Goal: Transaction & Acquisition: Purchase product/service

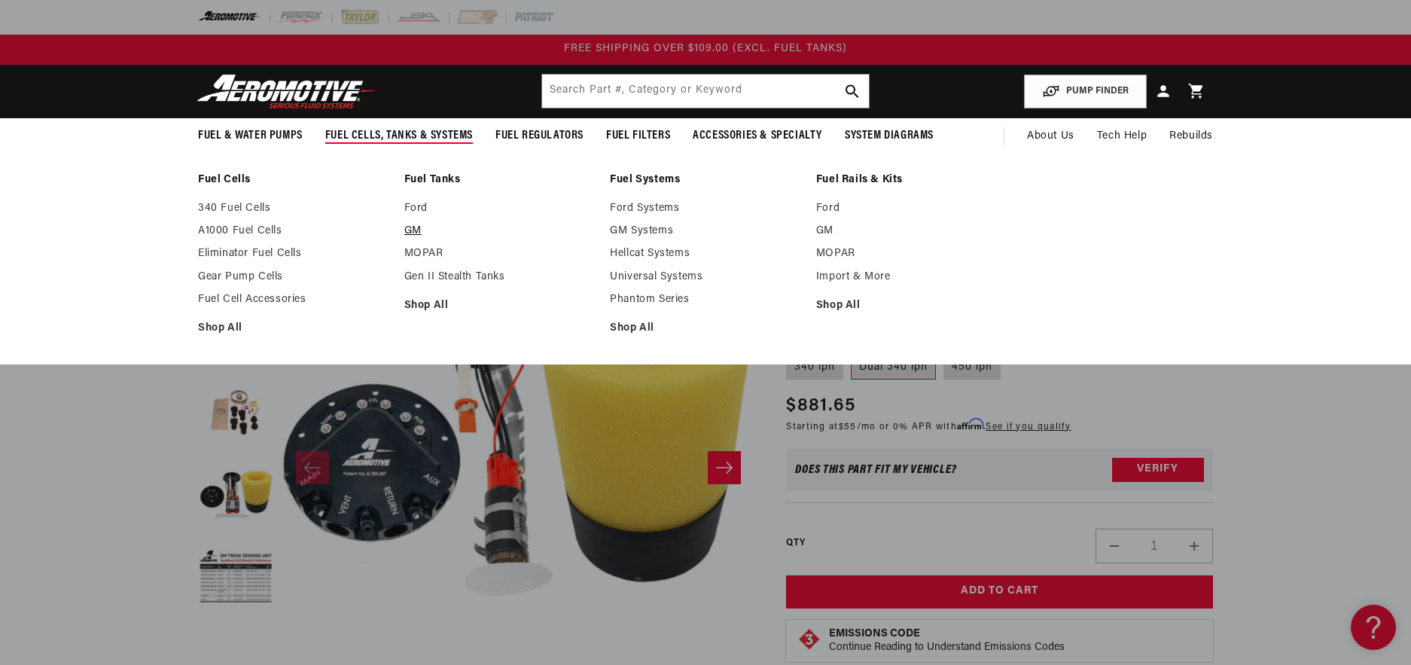
click at [407, 227] on link "GM" at bounding box center [499, 231] width 191 height 14
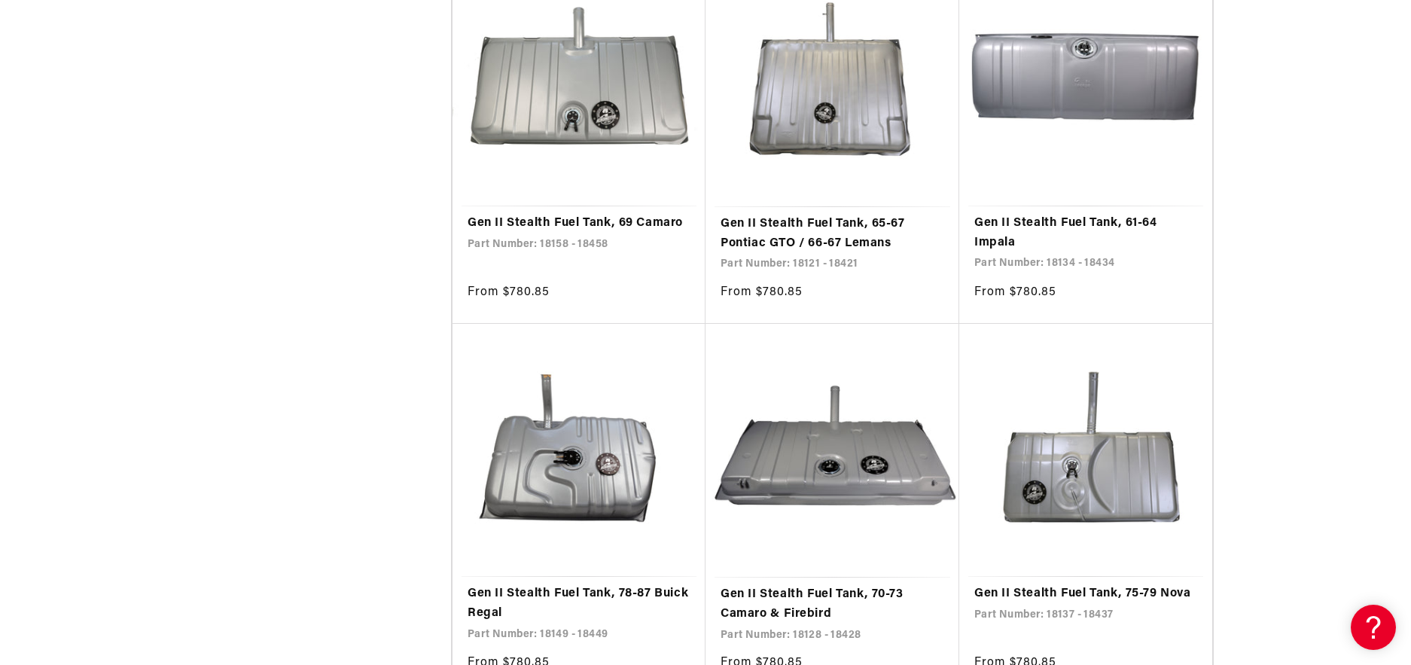
scroll to position [2710, 0]
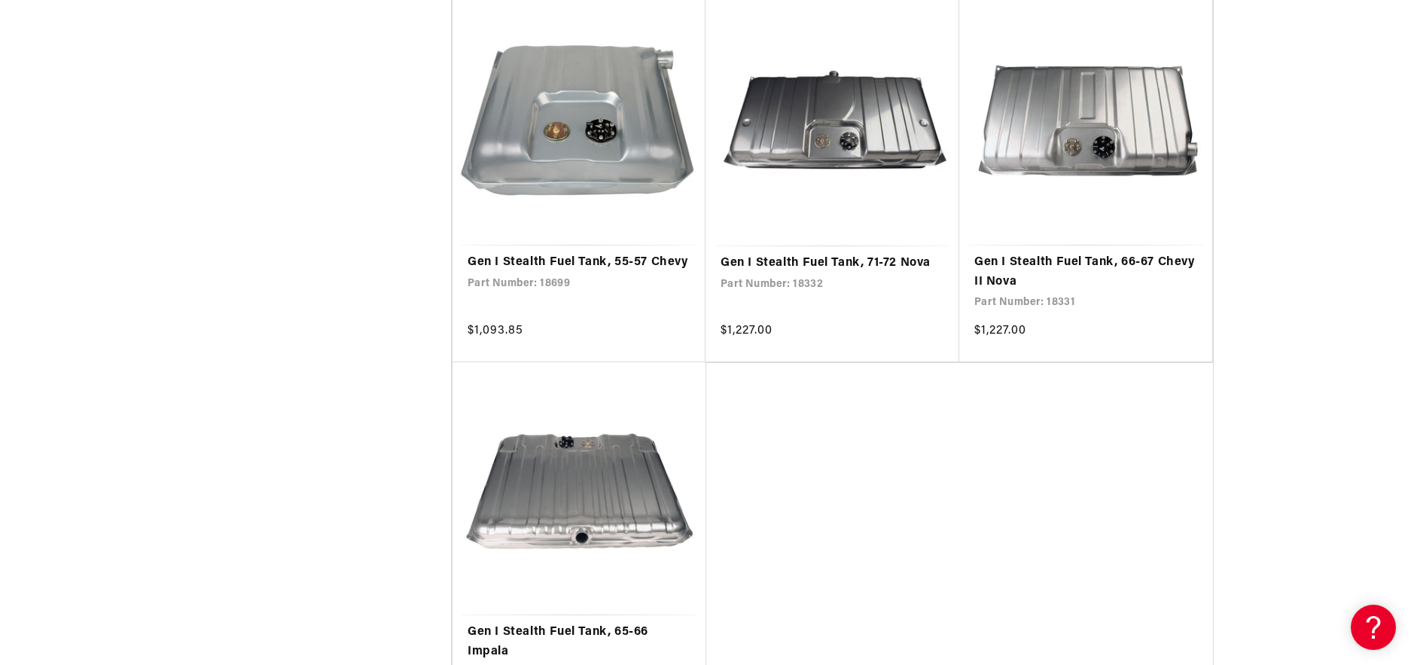
scroll to position [6023, 0]
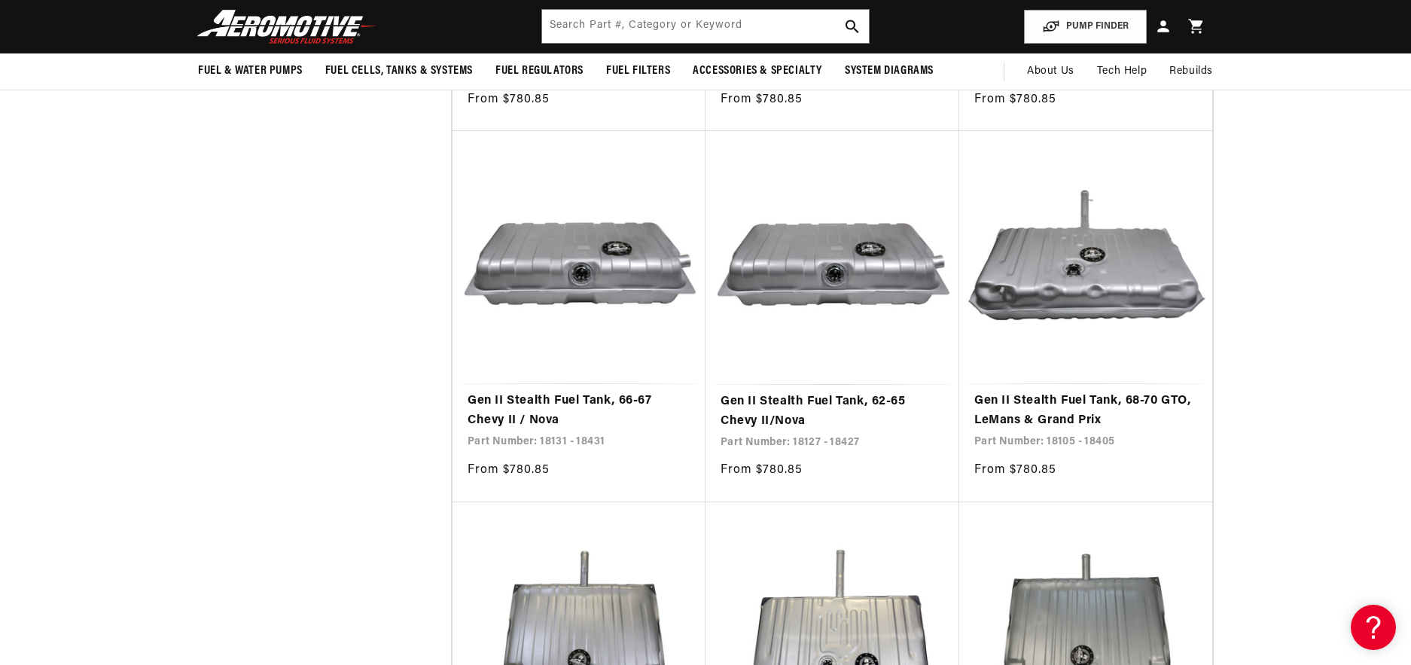
scroll to position [3839, 0]
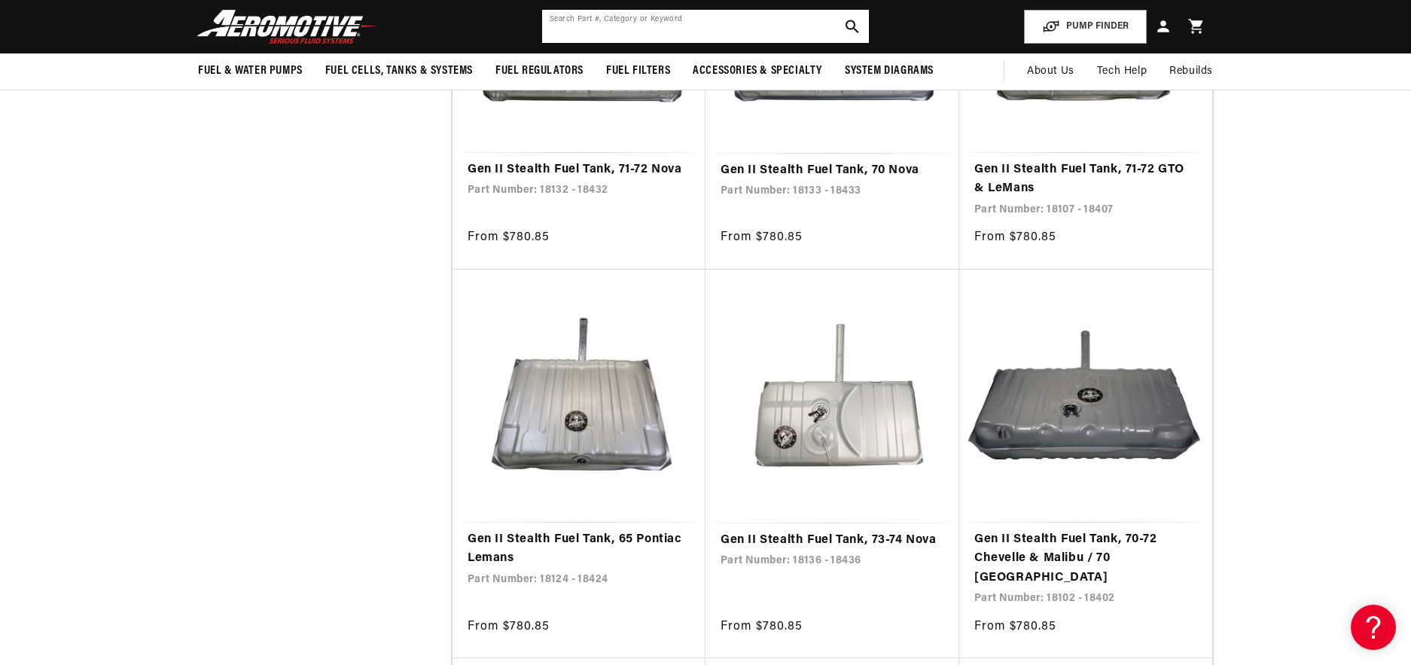
click at [693, 24] on input "text" at bounding box center [705, 26] width 327 height 33
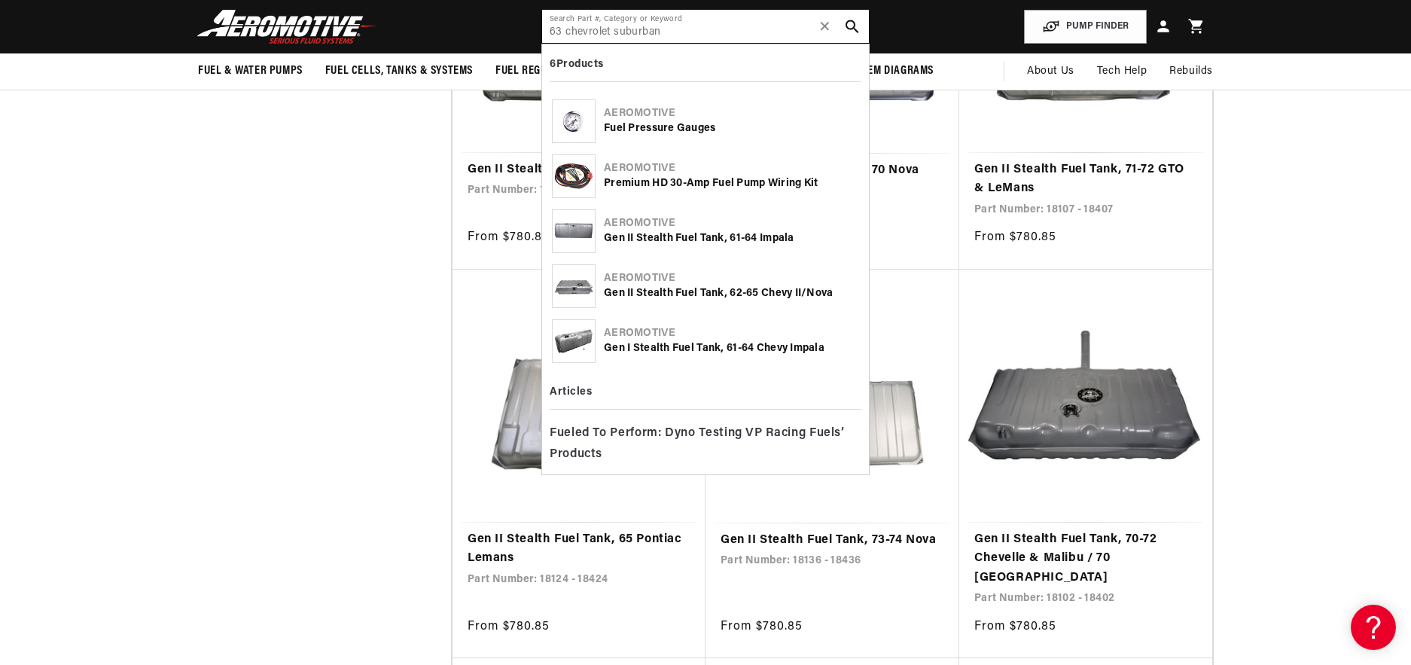
type input "63 chevrolet suburban"
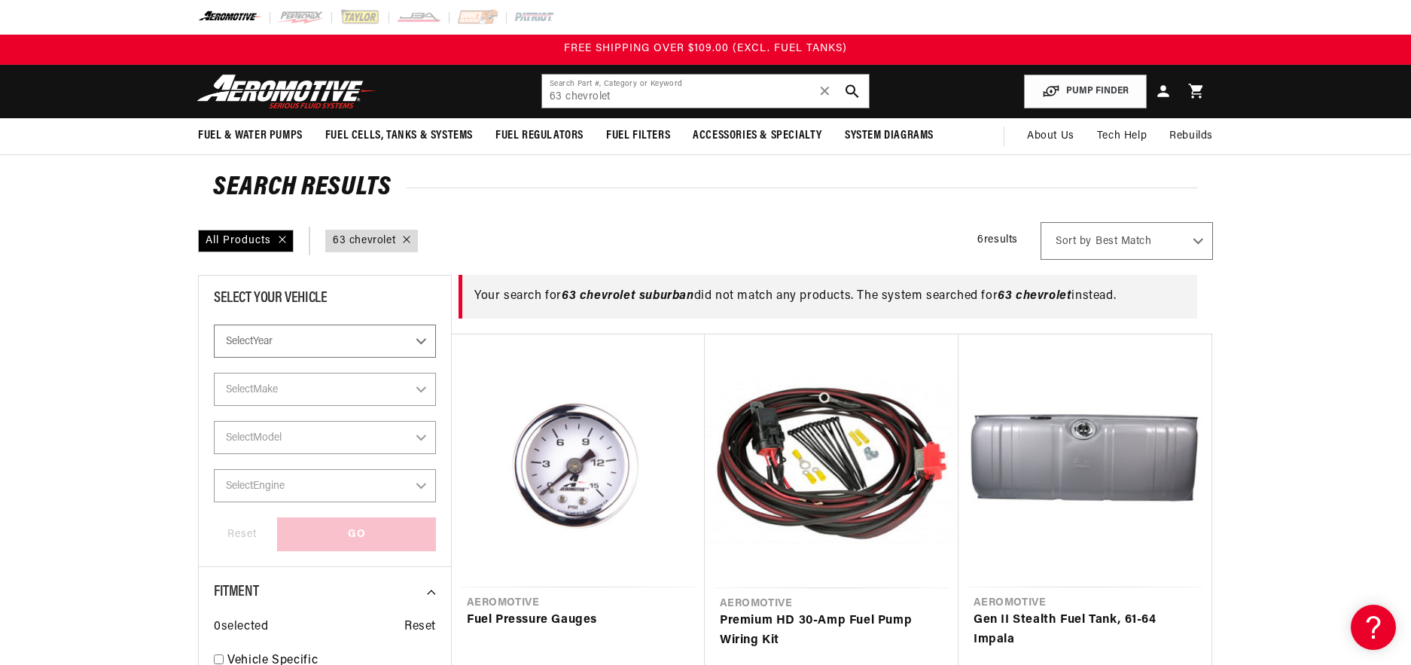
click at [297, 337] on select "Select Year 2023 2022 2021 2020 2019 2018 2017 2016 2015 2014 2013 2012 2011 20…" at bounding box center [325, 340] width 222 height 33
select select "1963"
click at [214, 358] on select "Select Year 2023 2022 2021 2020 2019 2018 2017 2016 2015 2014 2013 2012 2011 20…" at bounding box center [325, 340] width 222 height 33
select select "Year"
type input "63 chevrolet"
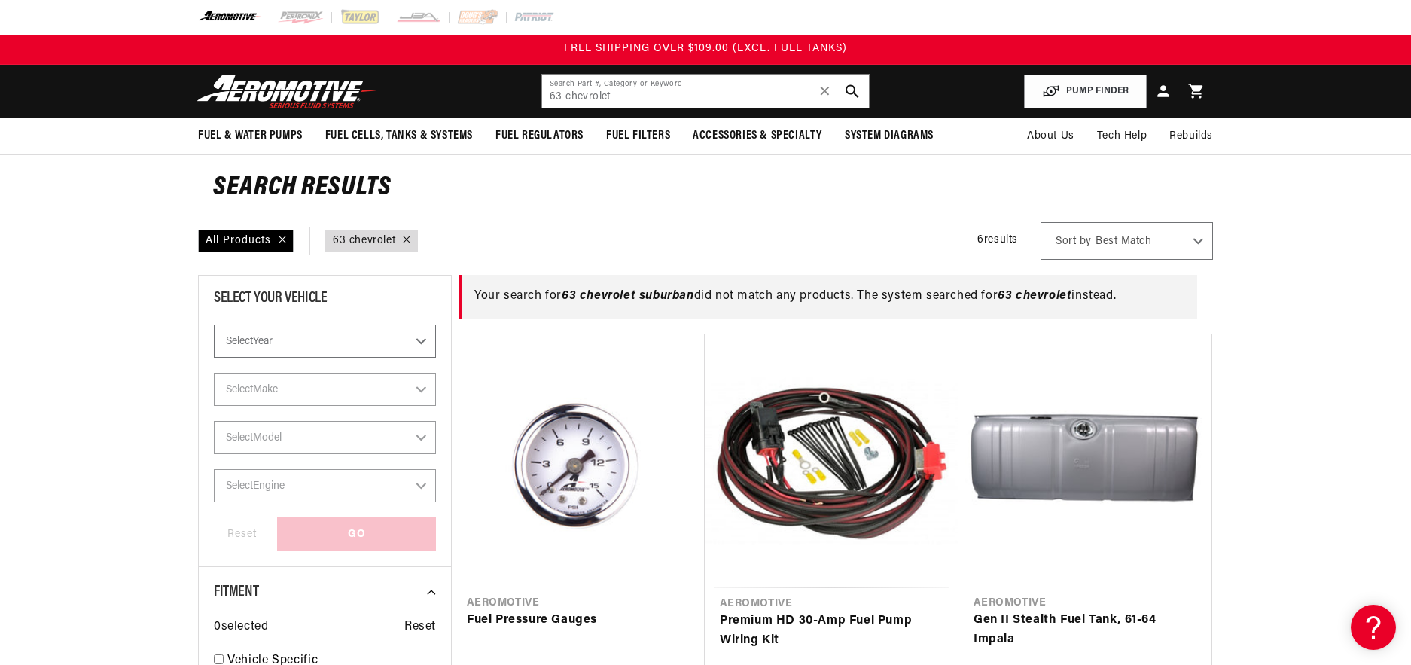
select select "1963"
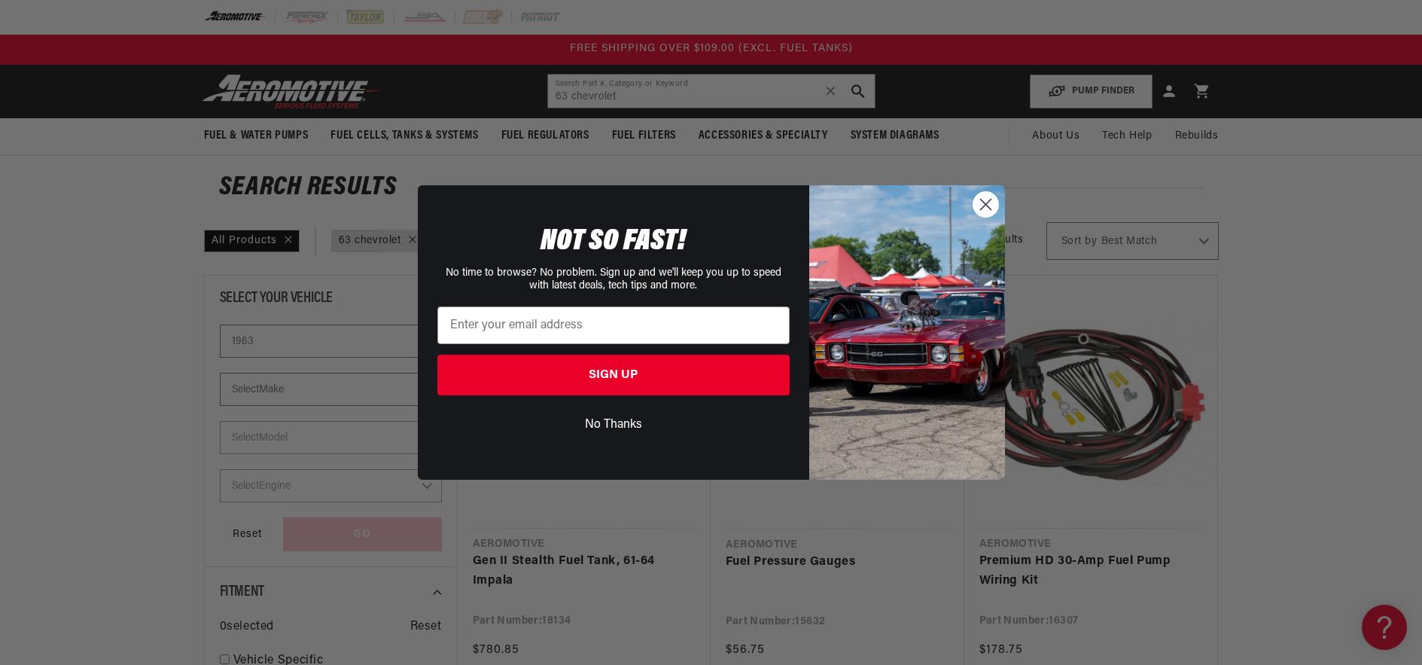
click at [985, 205] on icon "Close dialog" at bounding box center [985, 205] width 11 height 11
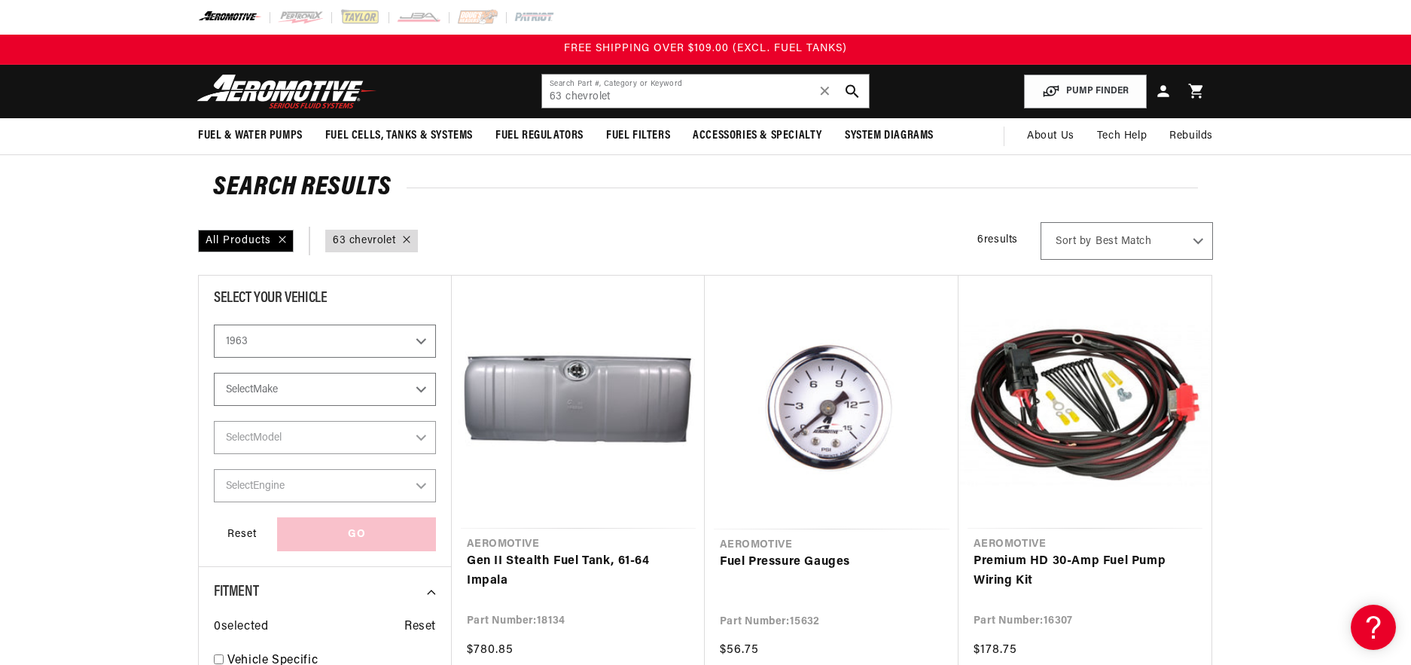
click at [245, 385] on select "Select Make Chevrolet Ford Mercury" at bounding box center [325, 389] width 222 height 33
select select "Chevrolet"
click at [214, 406] on select "Select Make Chevrolet Ford Mercury" at bounding box center [325, 389] width 222 height 33
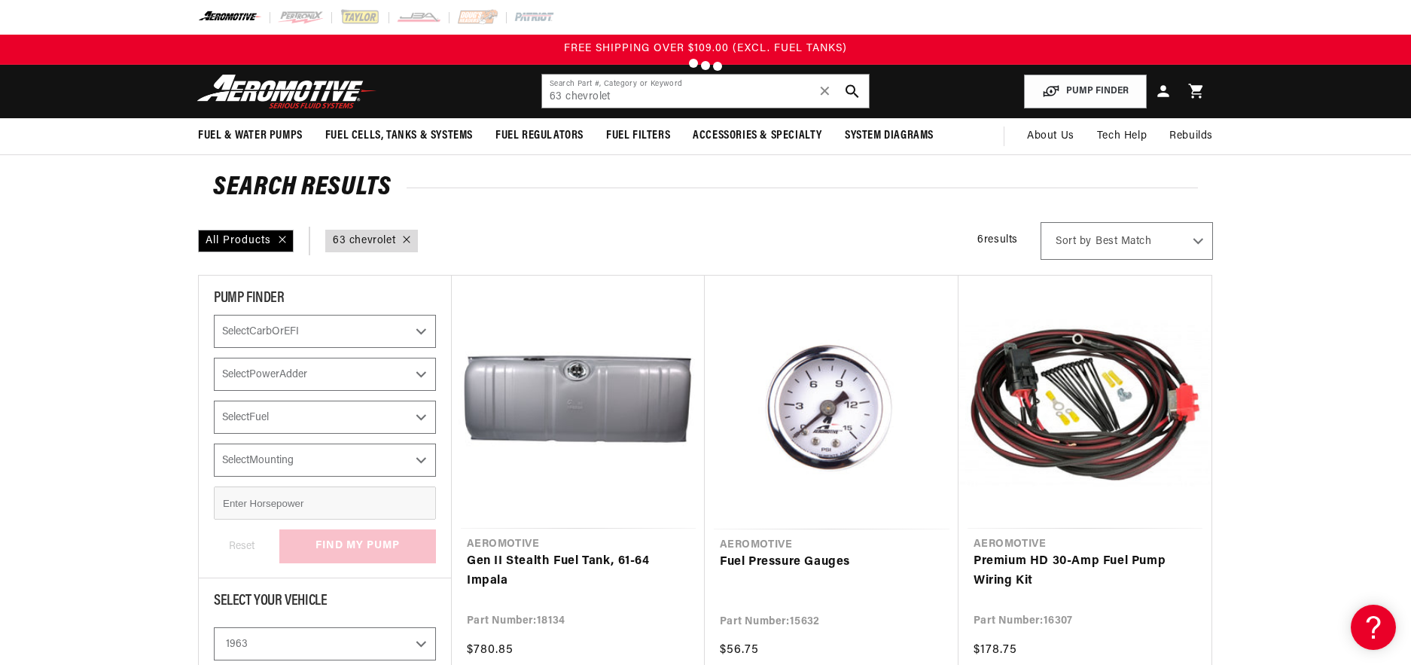
select select "Chevrolet"
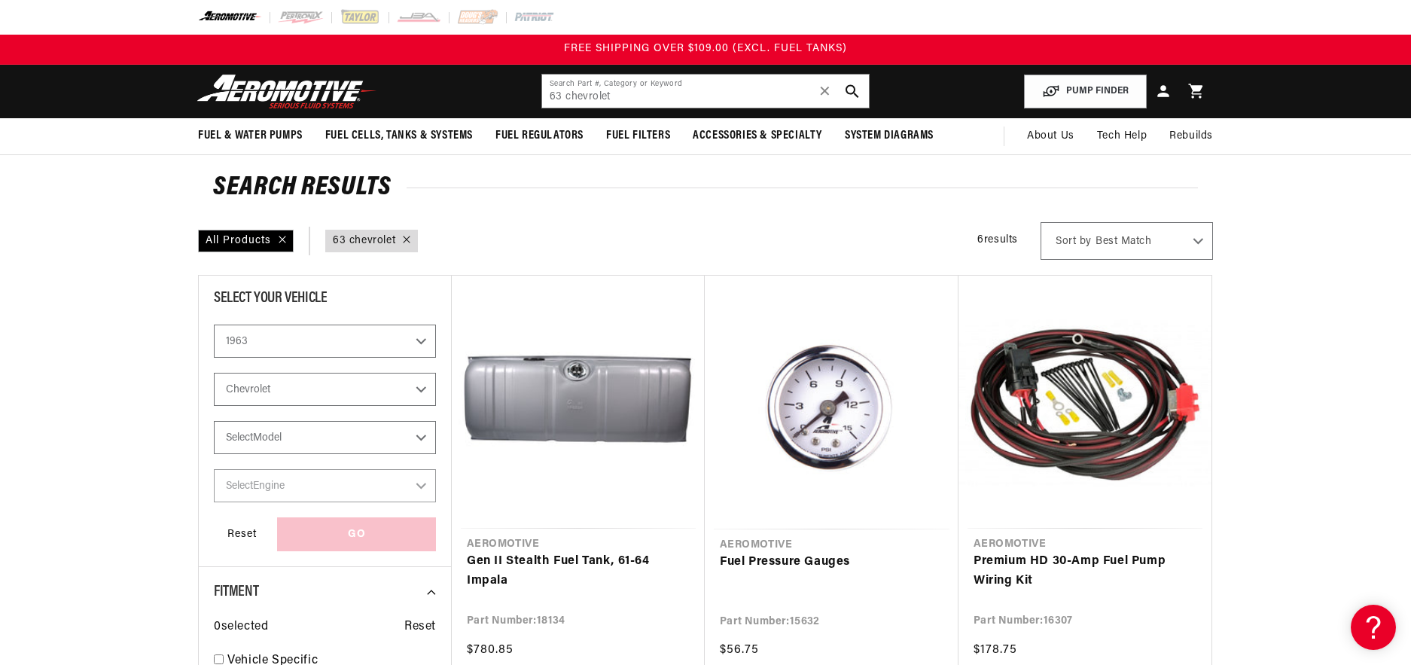
click at [274, 431] on select "Select Model Chevy II Impala" at bounding box center [325, 437] width 222 height 33
click at [274, 430] on select "Select Model Chevy II Impala" at bounding box center [325, 437] width 222 height 33
click at [276, 346] on select "2023 2022 2021 2020 2019 2018 2017 2016 2015 2014 2013 2012 2011 2010 2009 2008…" at bounding box center [325, 340] width 222 height 33
click at [214, 358] on select "2023 2022 2021 2020 2019 2018 2017 2016 2015 2014 2013 2012 2011 2010 2009 2008…" at bounding box center [325, 340] width 222 height 33
select select "1981"
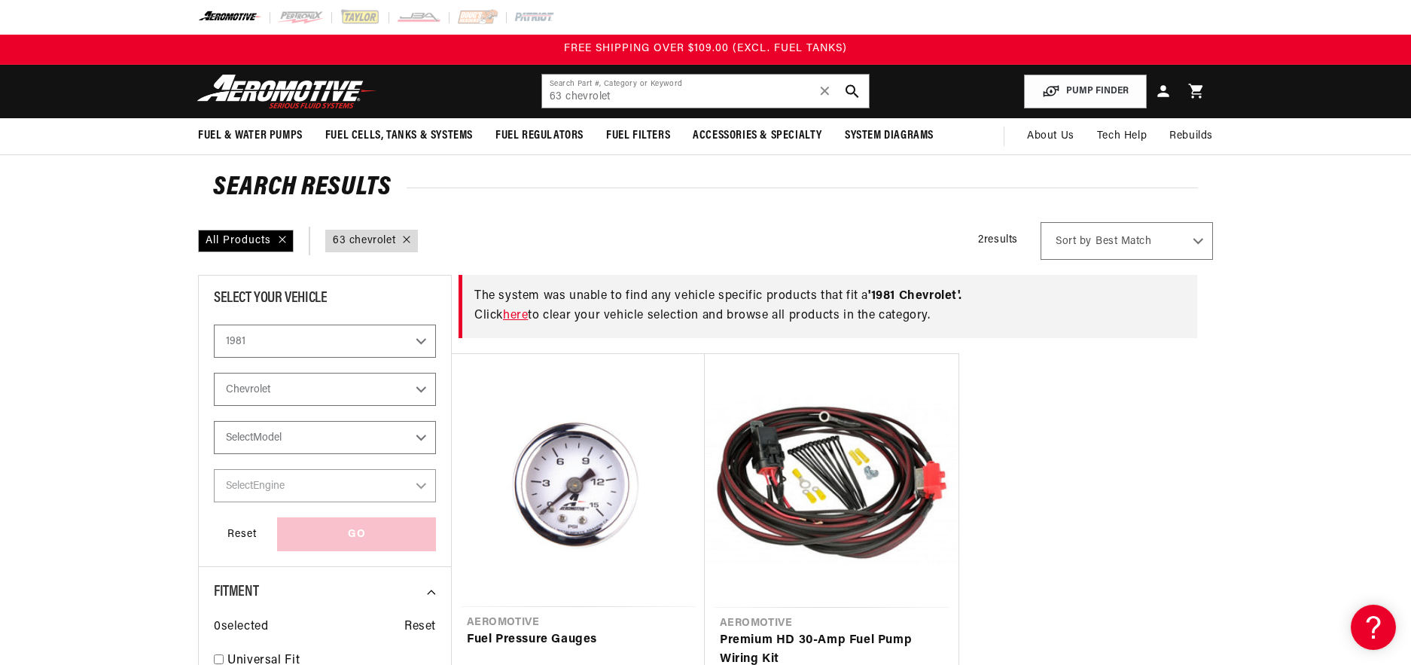
click at [273, 388] on select "Buick Chevrolet Oldsmobile Pontiac" at bounding box center [325, 389] width 222 height 33
click at [214, 406] on select "Buick Chevrolet Oldsmobile Pontiac" at bounding box center [325, 389] width 222 height 33
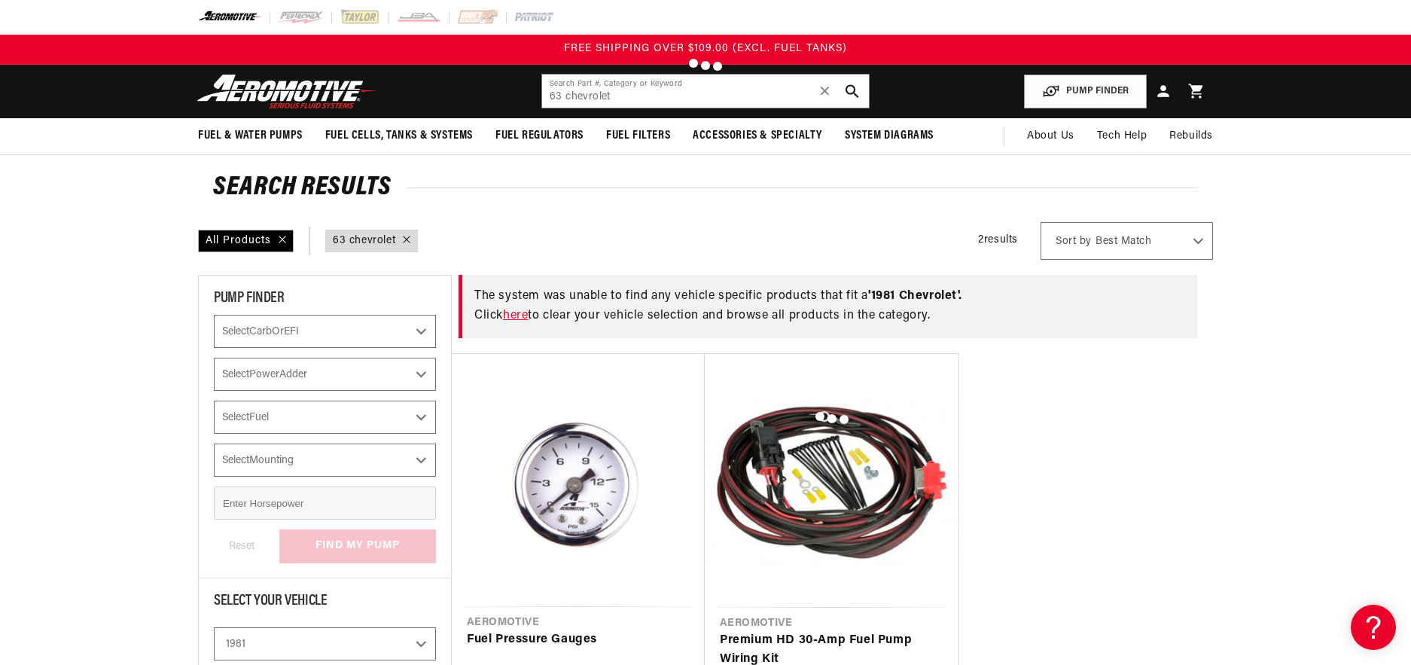
select select "Buick"
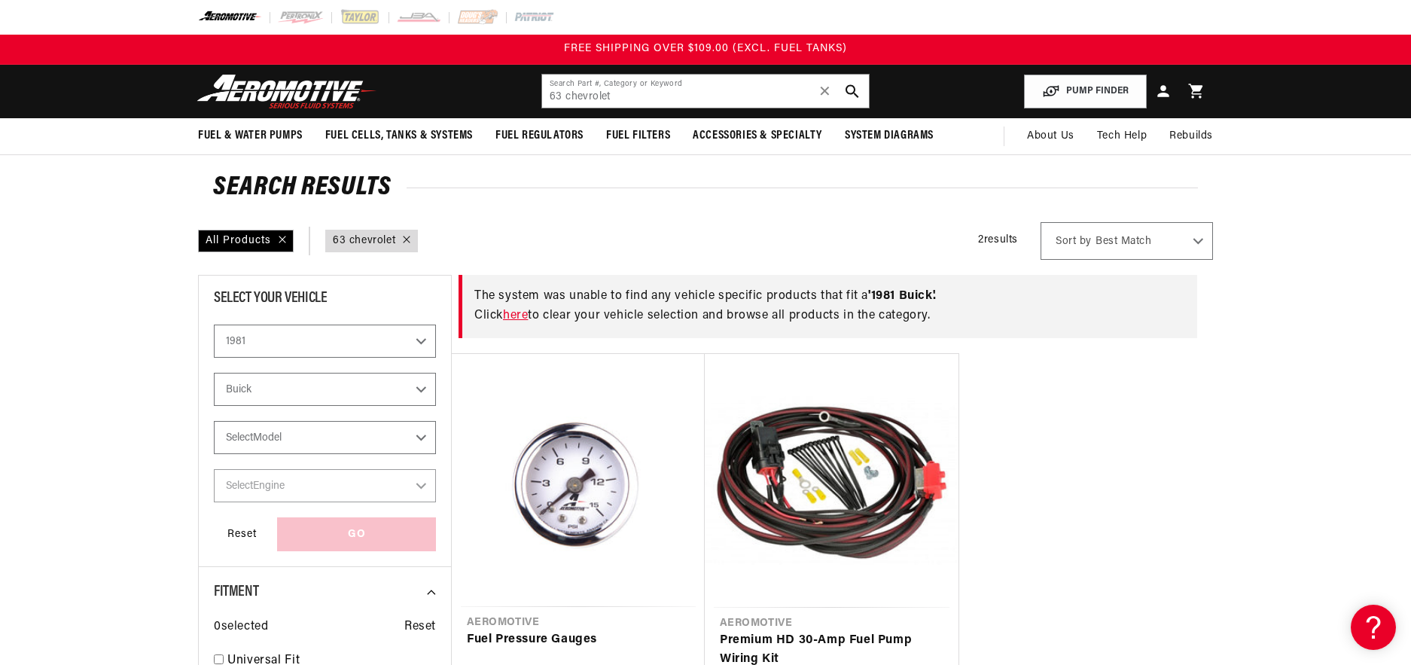
click at [273, 434] on select "Select Model Regal" at bounding box center [325, 437] width 222 height 33
select select "Regal"
click at [214, 454] on select "Select Model Regal" at bounding box center [325, 437] width 222 height 33
select select "Regal"
click at [263, 477] on select "Select Engine 3.8L 4.3L 4.4L" at bounding box center [325, 485] width 222 height 33
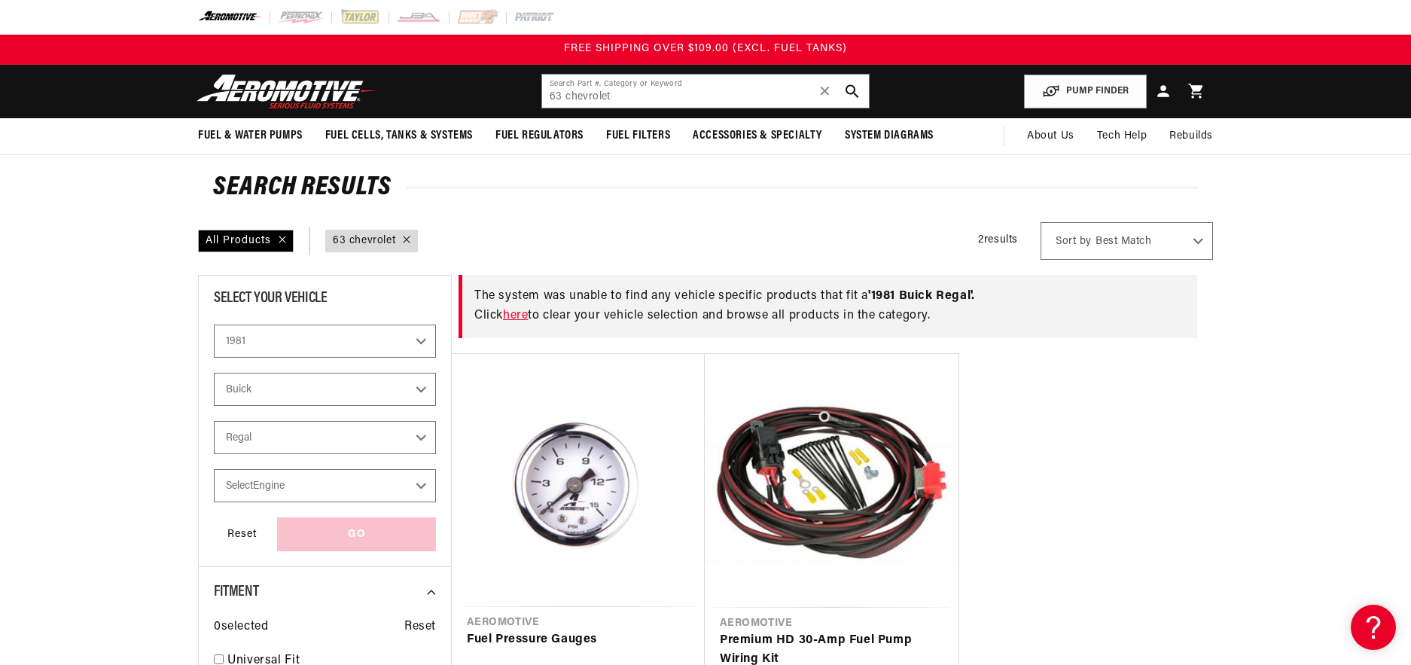
select select "4.4L"
click at [214, 502] on select "Select Engine 3.8L 4.3L 4.4L" at bounding box center [325, 485] width 222 height 33
select select "4.4L"
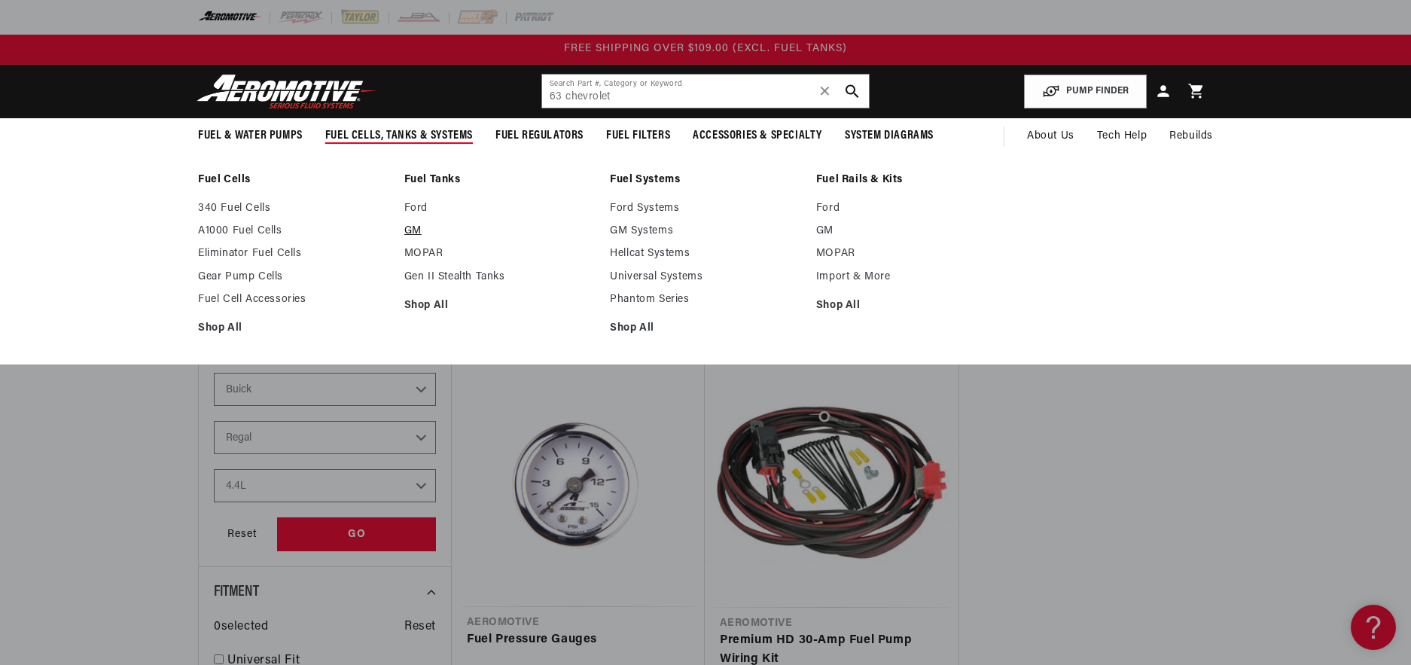
click at [407, 230] on link "GM" at bounding box center [499, 231] width 191 height 14
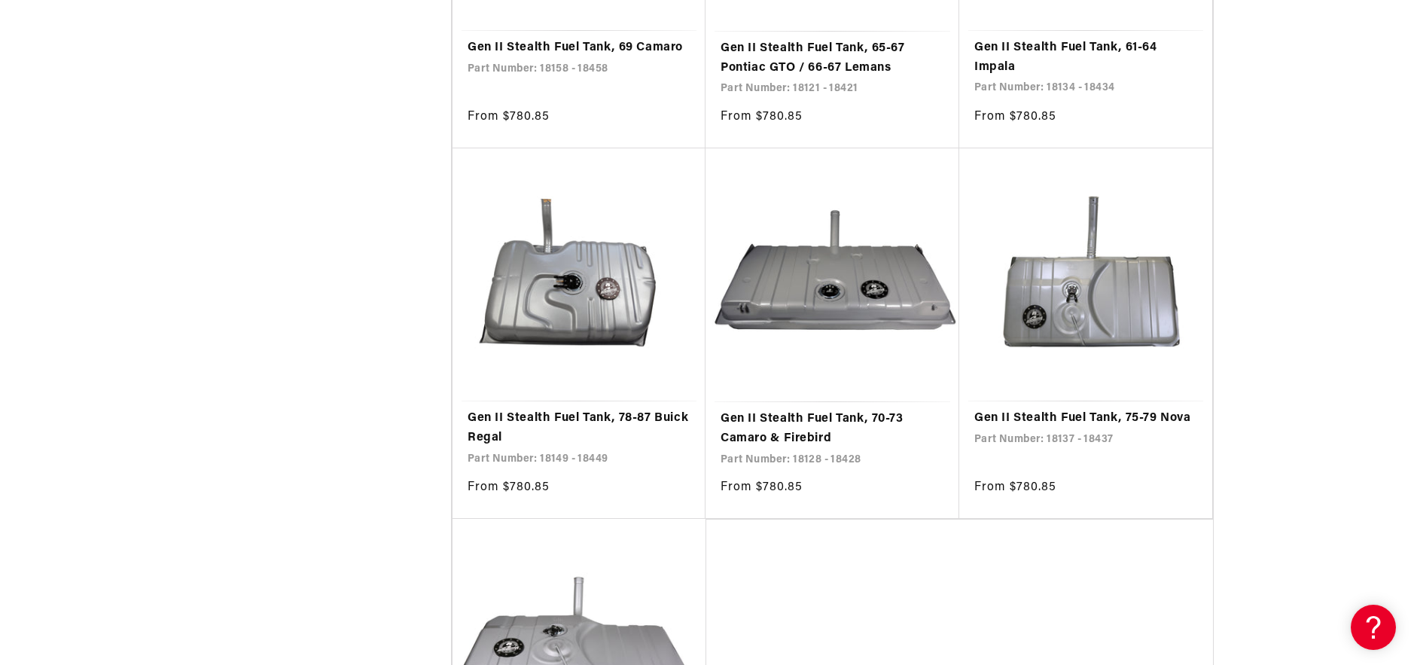
scroll to position [2861, 0]
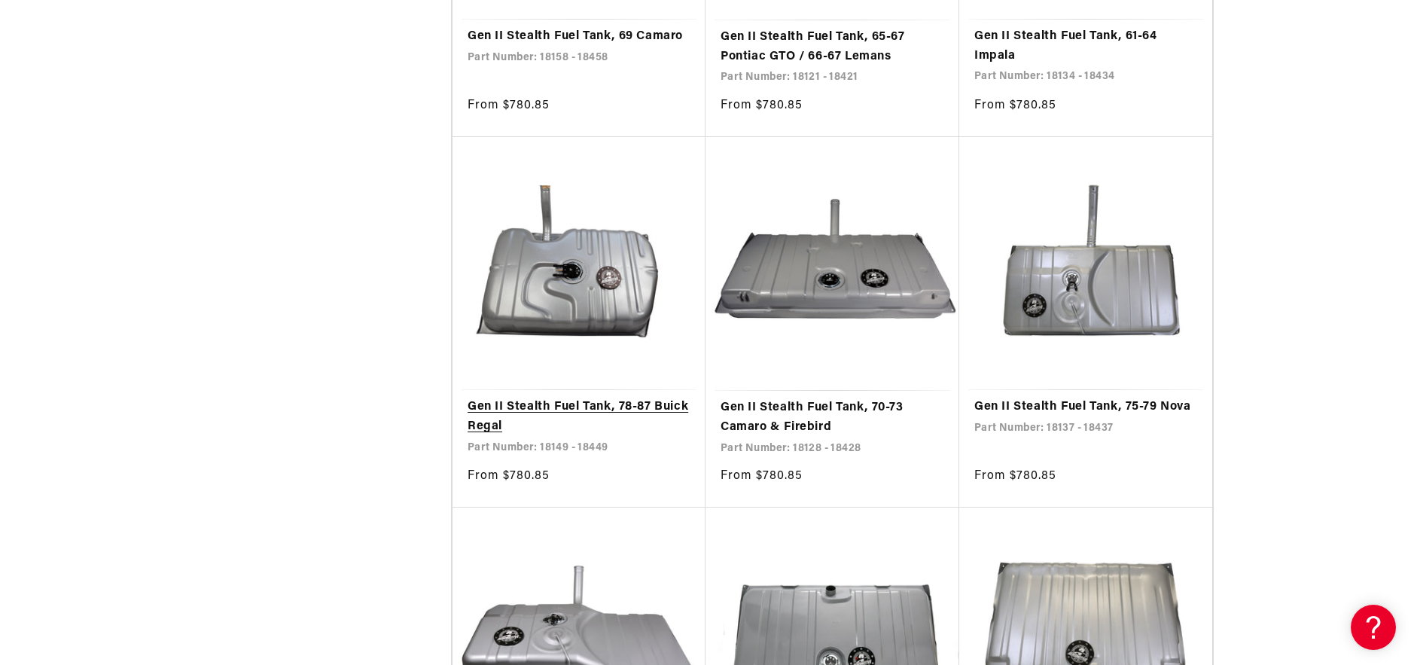
click at [632, 412] on link "Gen II Stealth Fuel Tank, 78-87 Buick Regal" at bounding box center [579, 417] width 223 height 38
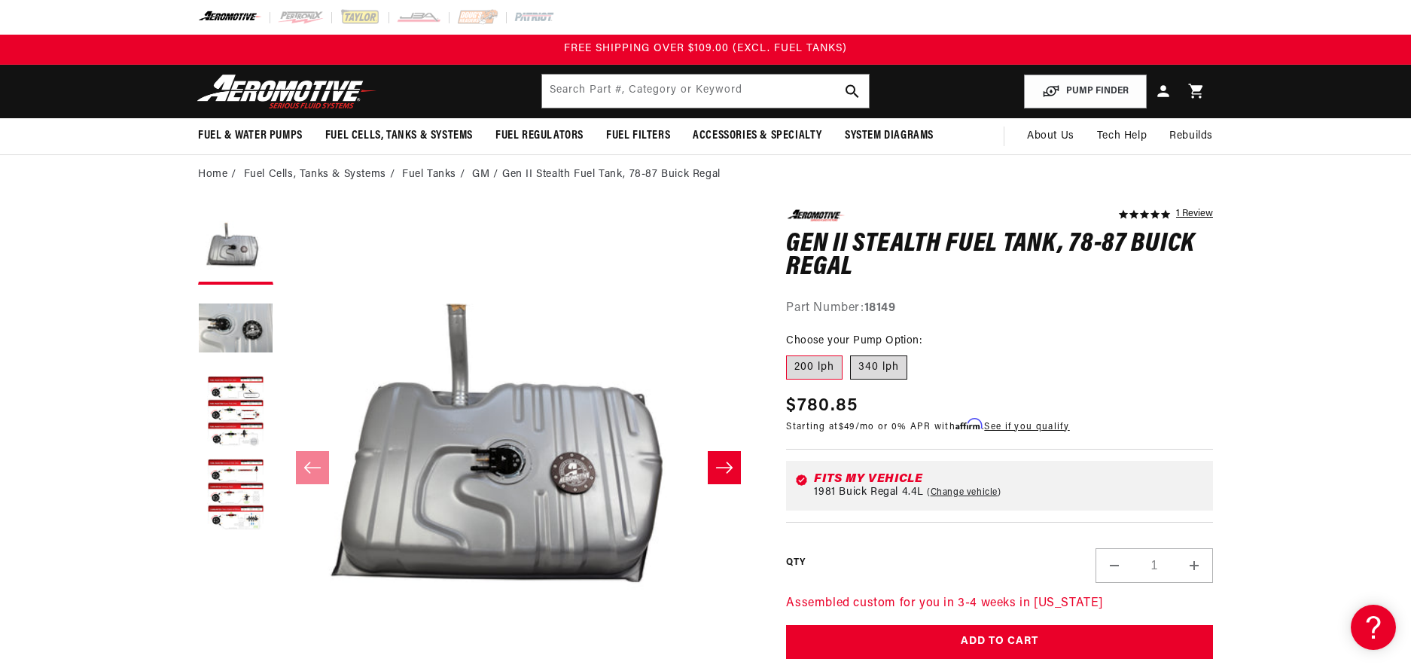
click at [876, 367] on label "340 lph" at bounding box center [878, 367] width 57 height 24
click at [851, 353] on input "340 lph" at bounding box center [850, 352] width 1 height 1
radio input "true"
